Goal: Information Seeking & Learning: Check status

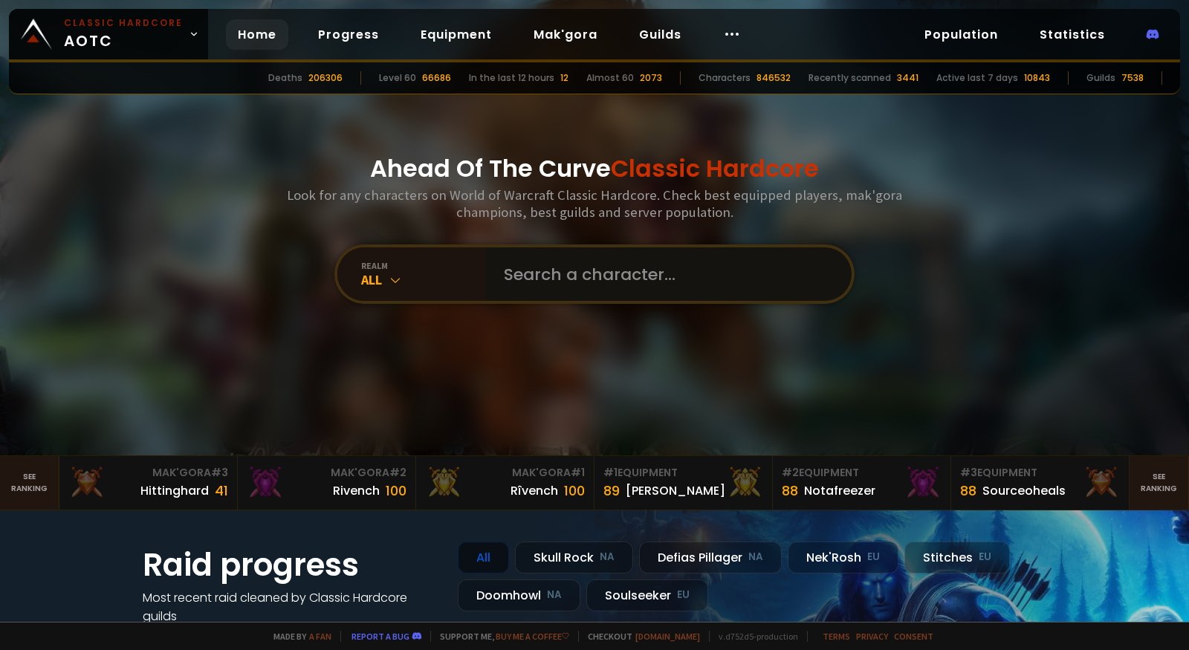
click at [576, 272] on input "text" at bounding box center [664, 274] width 339 height 54
type input "smokin"
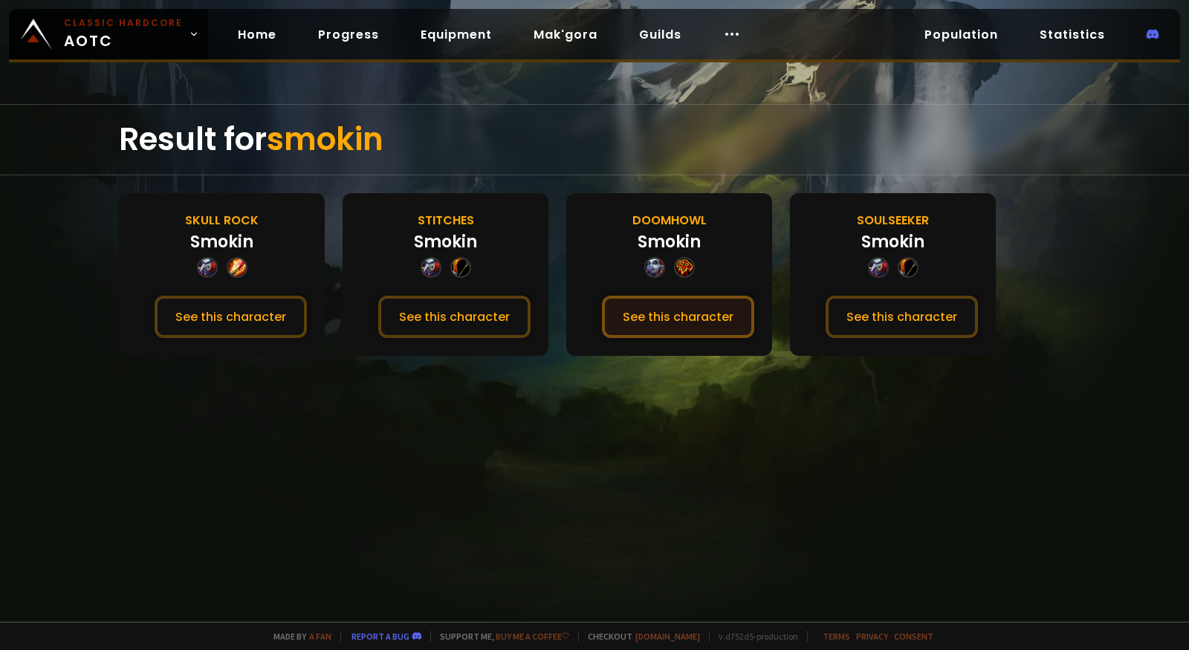
click at [681, 319] on button "See this character" at bounding box center [678, 317] width 152 height 42
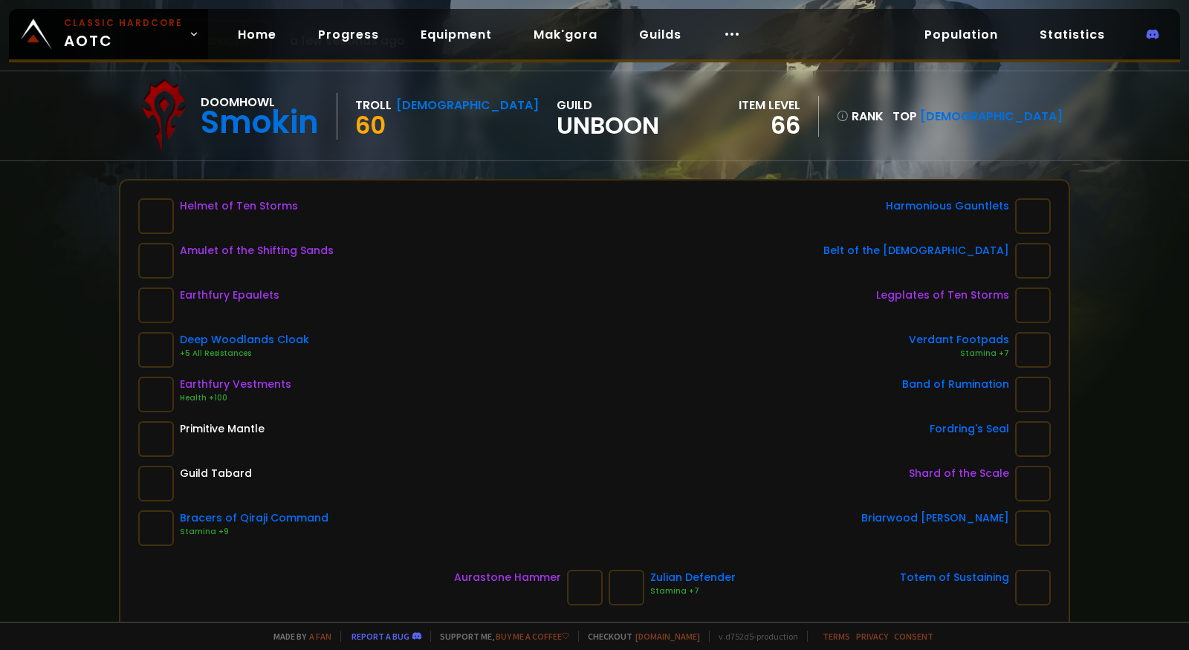
scroll to position [120, 0]
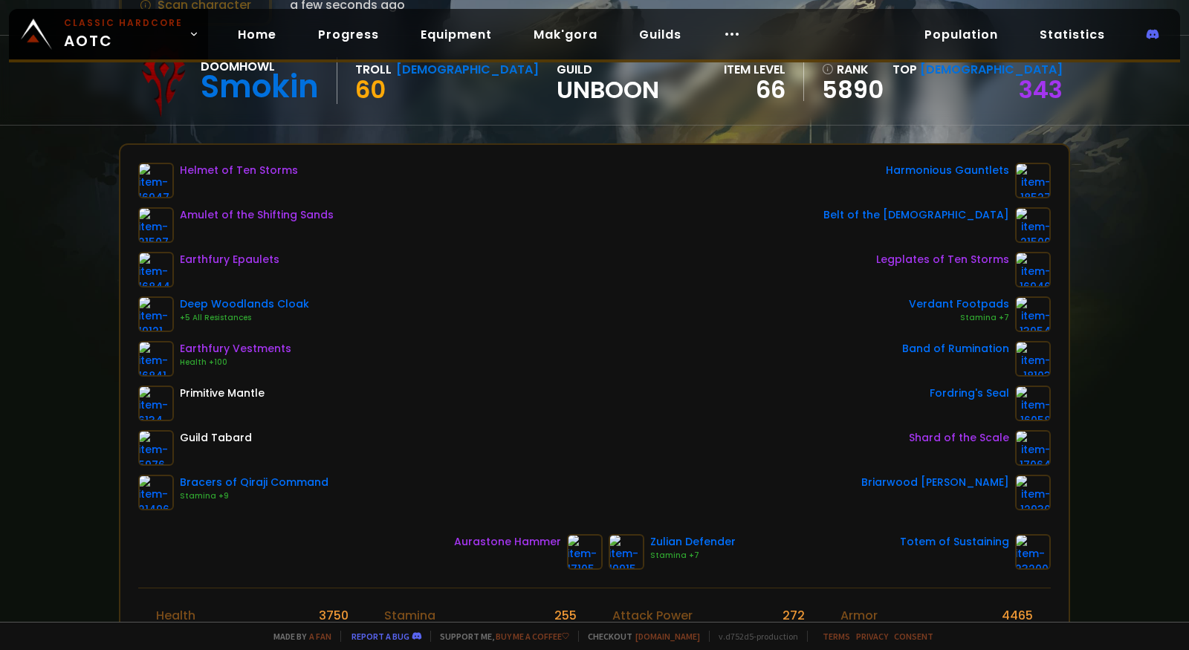
click at [519, 264] on div "Helmet of Ten Storms Amulet of the Shifting Sands Earthfury Epaulets Deep Woodl…" at bounding box center [594, 337] width 913 height 348
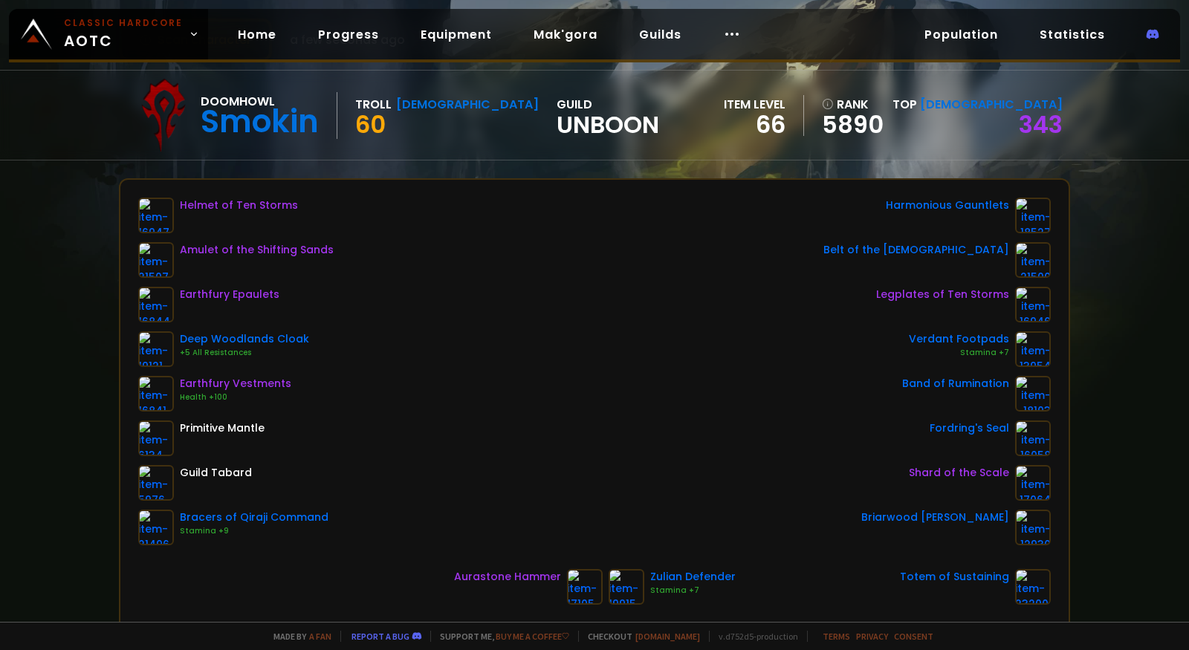
click at [552, 164] on div "Scan character a few seconds ago Doomhowl Smokin Troll Shaman 60 guild Unboon i…" at bounding box center [594, 311] width 1189 height 622
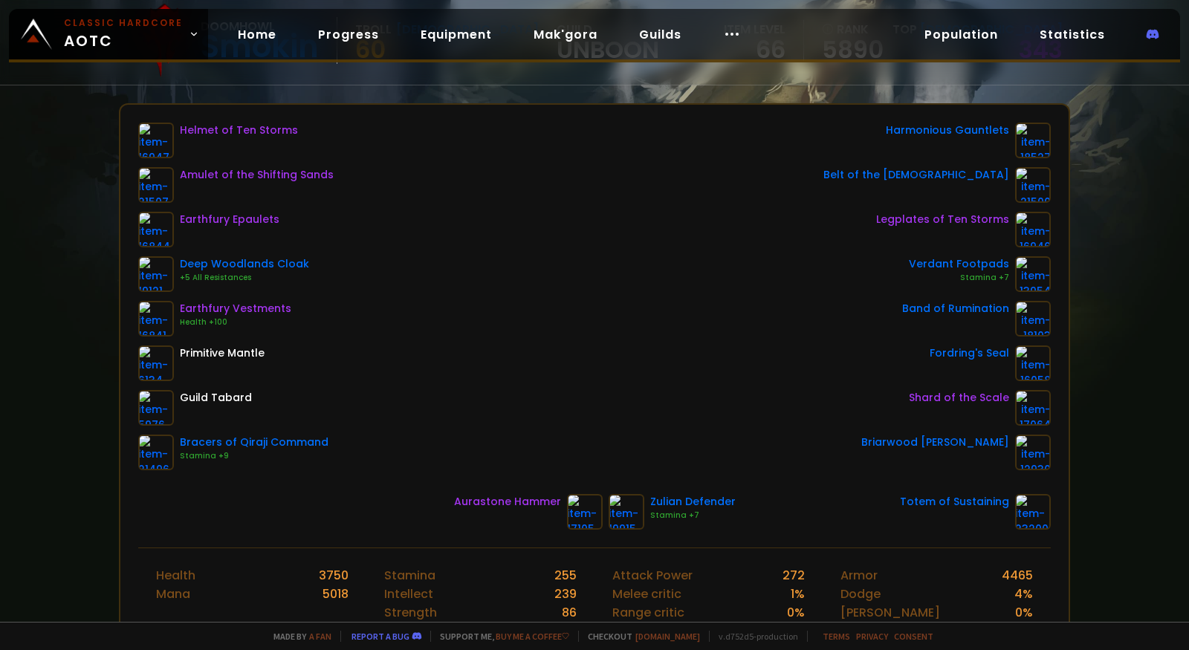
scroll to position [0, 0]
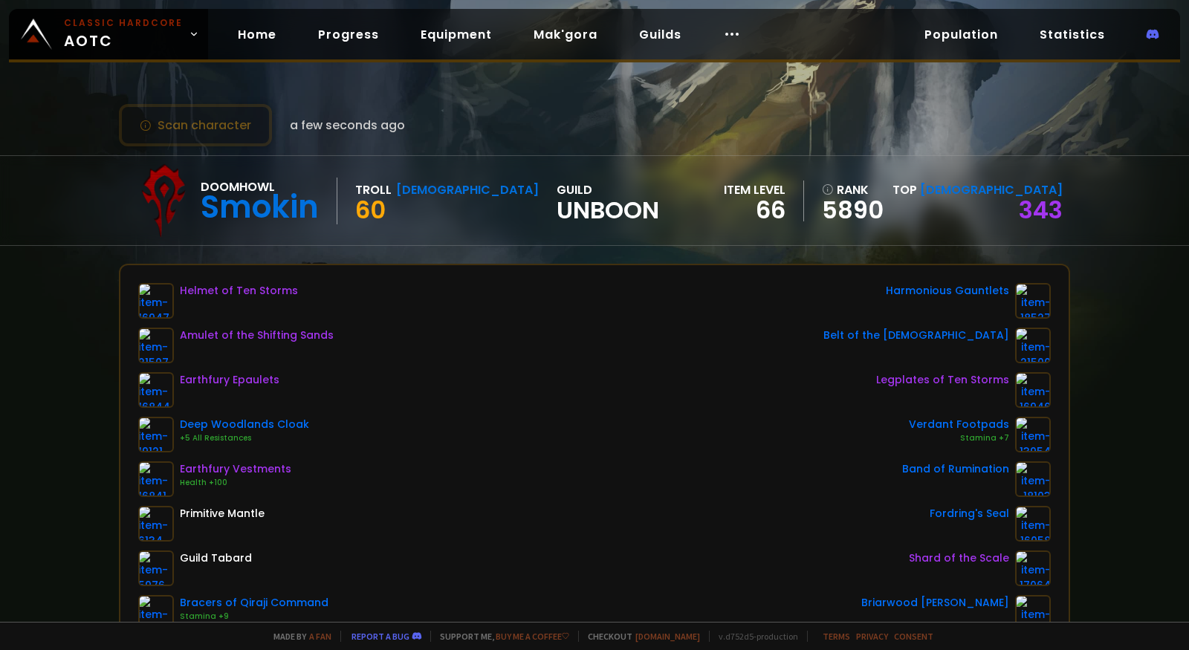
click at [1111, 204] on div "Doomhowl Smokin Troll Shaman 60 guild Unboon item level 66 rank 5890 Top [DEMOG…" at bounding box center [594, 200] width 1189 height 91
click at [1044, 210] on link "343" at bounding box center [1041, 209] width 44 height 33
